Goal: Browse casually

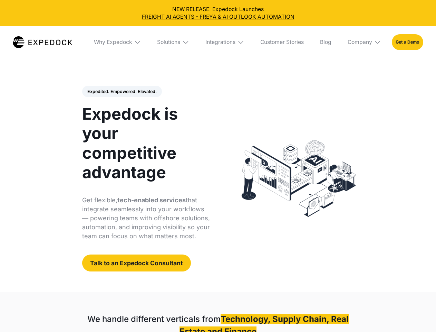
select select
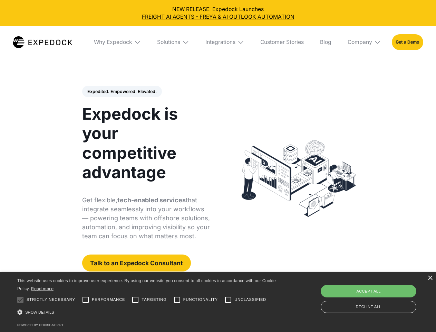
click at [218, 42] on div "Integrations" at bounding box center [221, 42] width 30 height 7
click at [118, 42] on div "Why Expedock" at bounding box center [107, 42] width 38 height 7
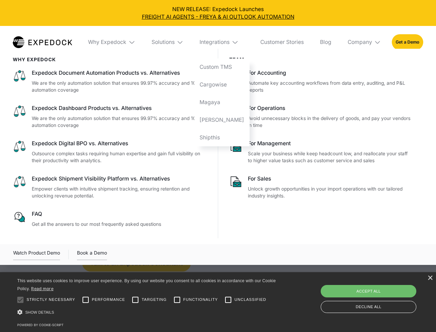
click at [174, 42] on div "Solutions" at bounding box center [163, 42] width 23 height 7
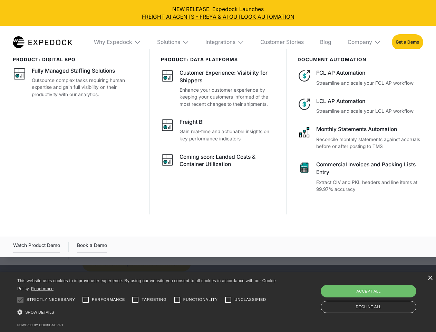
click at [225, 42] on div "Integrations" at bounding box center [221, 42] width 30 height 7
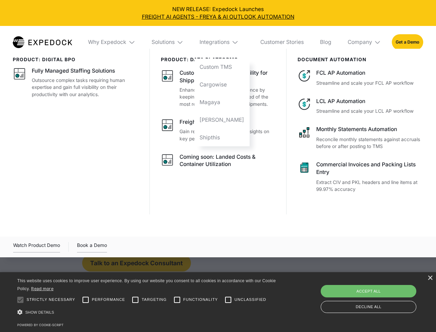
click at [365, 42] on div "Company" at bounding box center [360, 42] width 25 height 7
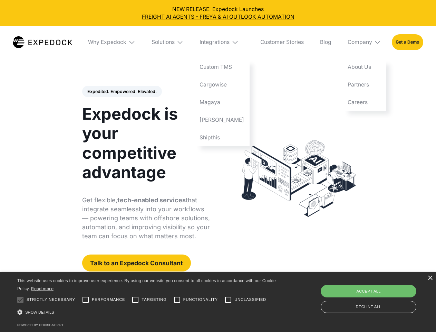
click at [122, 92] on div "Expedited. Empowered. Elevated. Automate Freight Document Extraction at 99.97% …" at bounding box center [146, 179] width 128 height 186
click at [20, 300] on div at bounding box center [20, 300] width 14 height 14
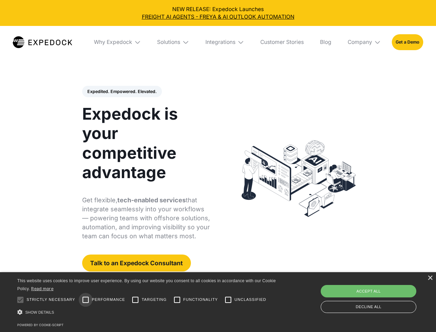
click at [86, 300] on input "Performance" at bounding box center [86, 300] width 14 height 14
checkbox input "true"
click at [135, 300] on input "Targeting" at bounding box center [136, 300] width 14 height 14
checkbox input "true"
click at [177, 300] on input "Functionality" at bounding box center [177, 300] width 14 height 14
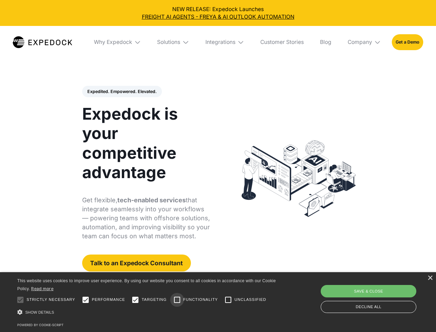
checkbox input "true"
